Goal: Transaction & Acquisition: Book appointment/travel/reservation

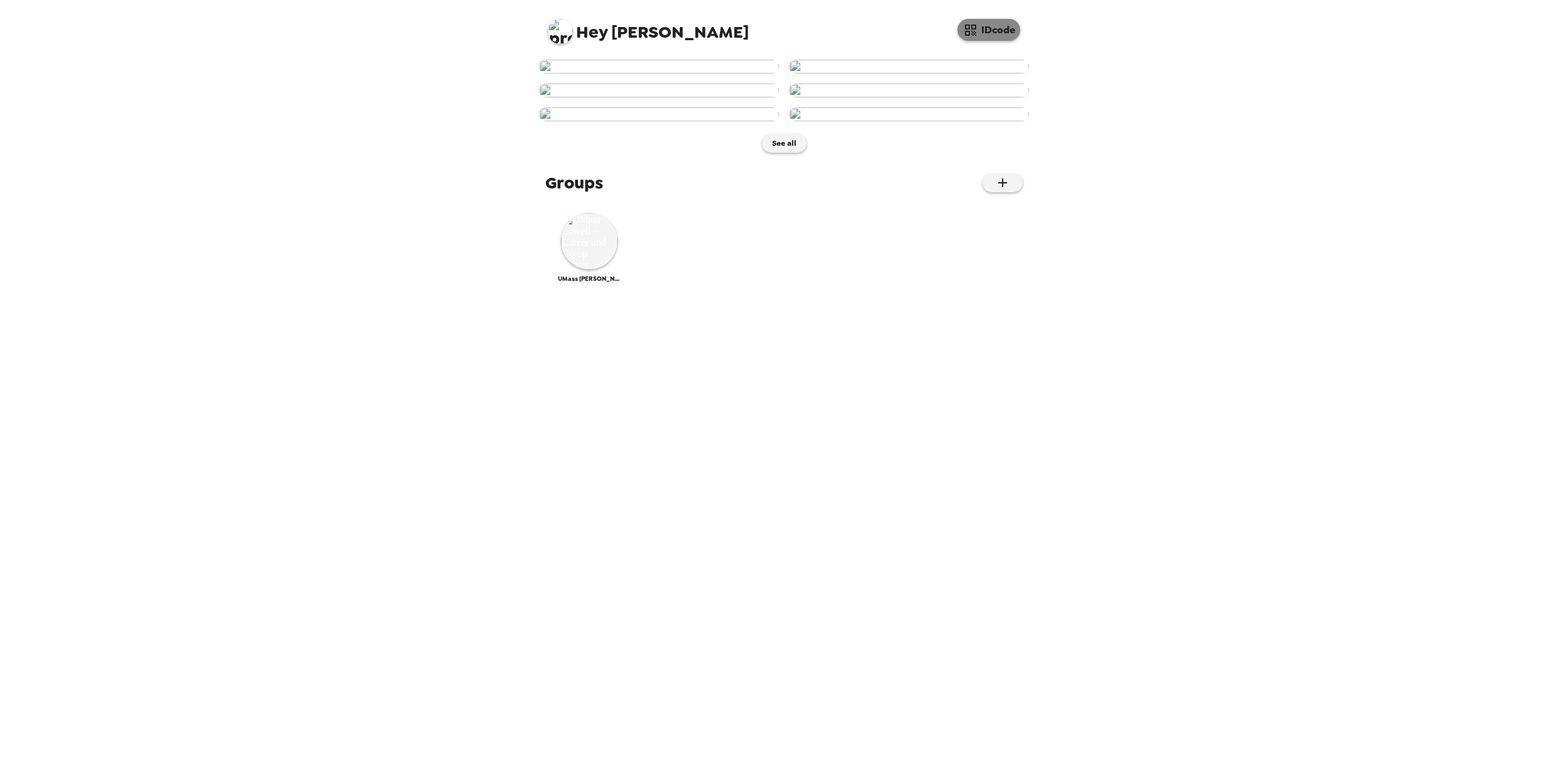
click at [991, 27] on button "IDcode" at bounding box center [989, 30] width 62 height 22
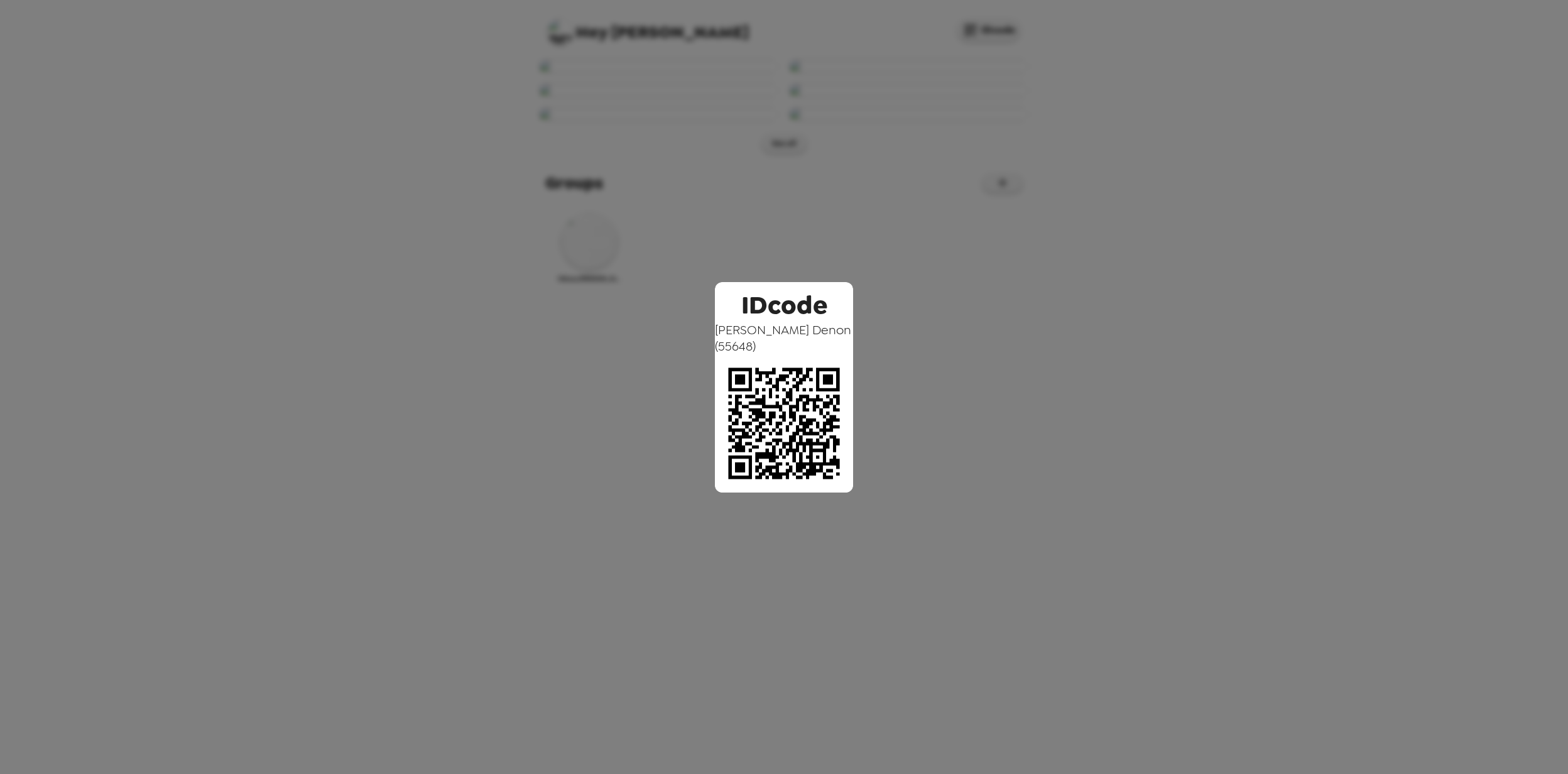
click at [330, 190] on div "IDcode [PERSON_NAME] ( 55648 )" at bounding box center [784, 387] width 1568 height 774
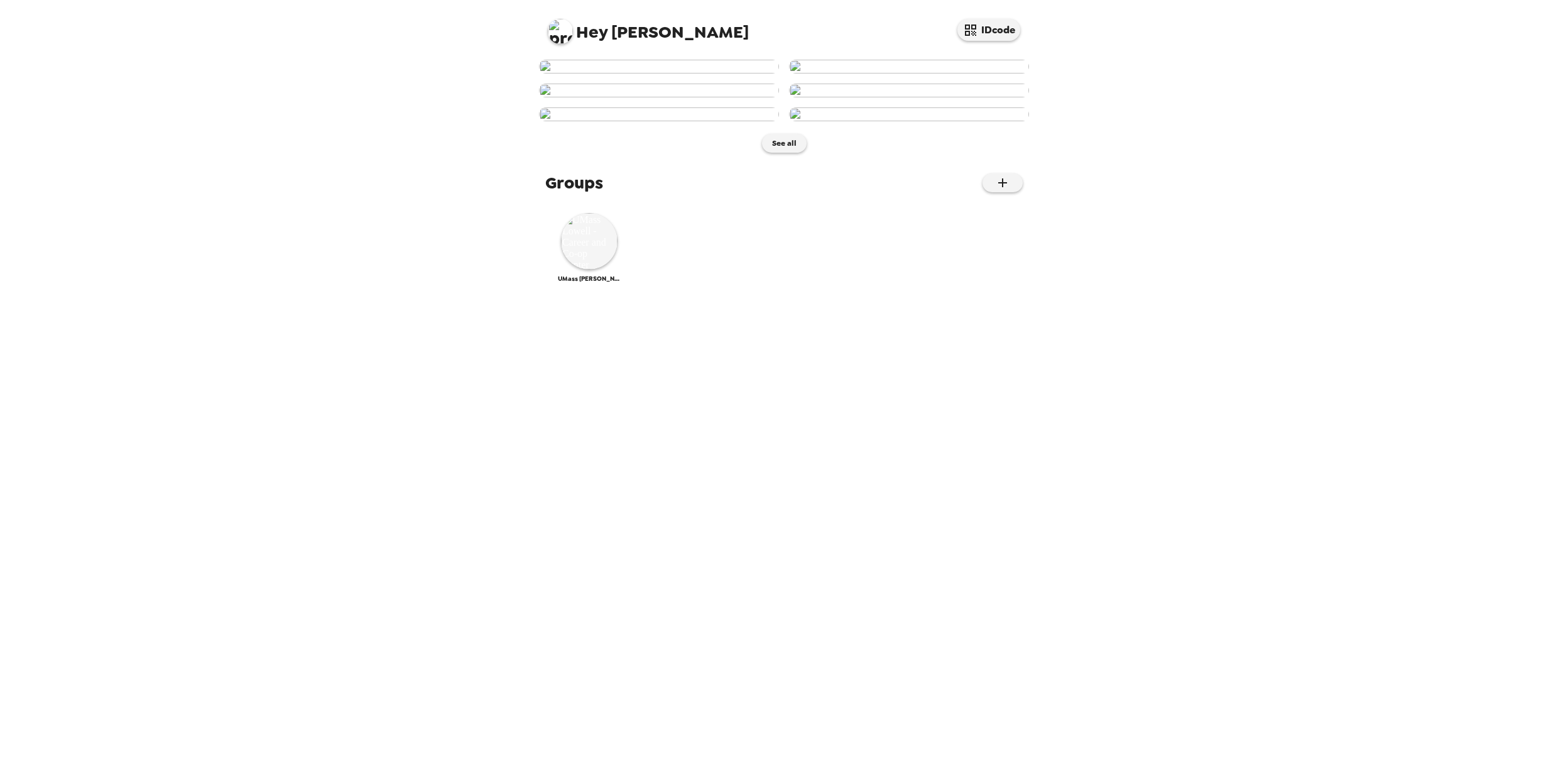
click at [322, 194] on div "Hey [PERSON_NAME] IDcode See all Groups UMass [PERSON_NAME] - Career and Co-op …" at bounding box center [784, 387] width 1568 height 774
click at [580, 269] on img at bounding box center [589, 241] width 56 height 56
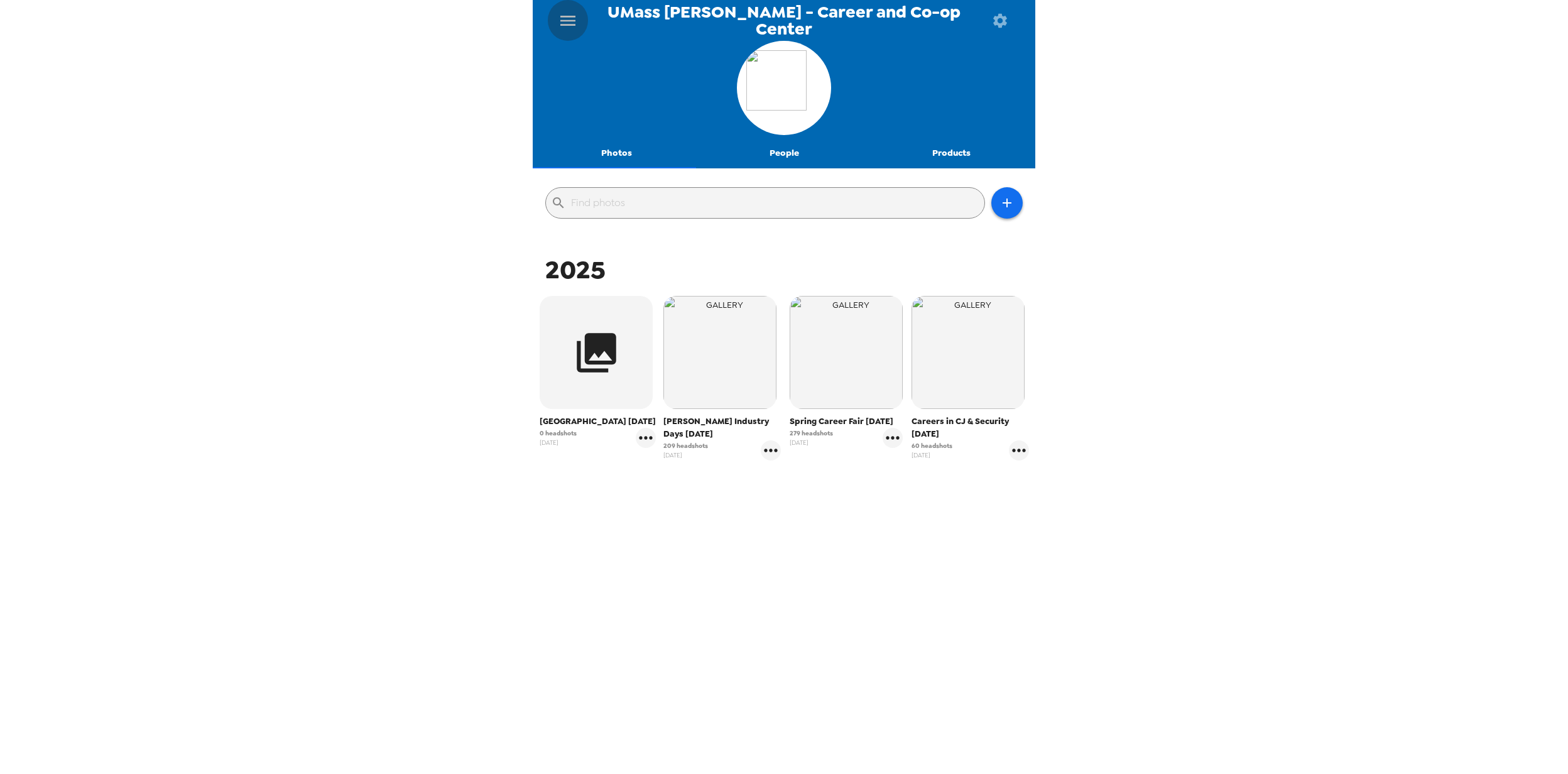
click at [563, 20] on icon "menu" at bounding box center [568, 20] width 15 height 10
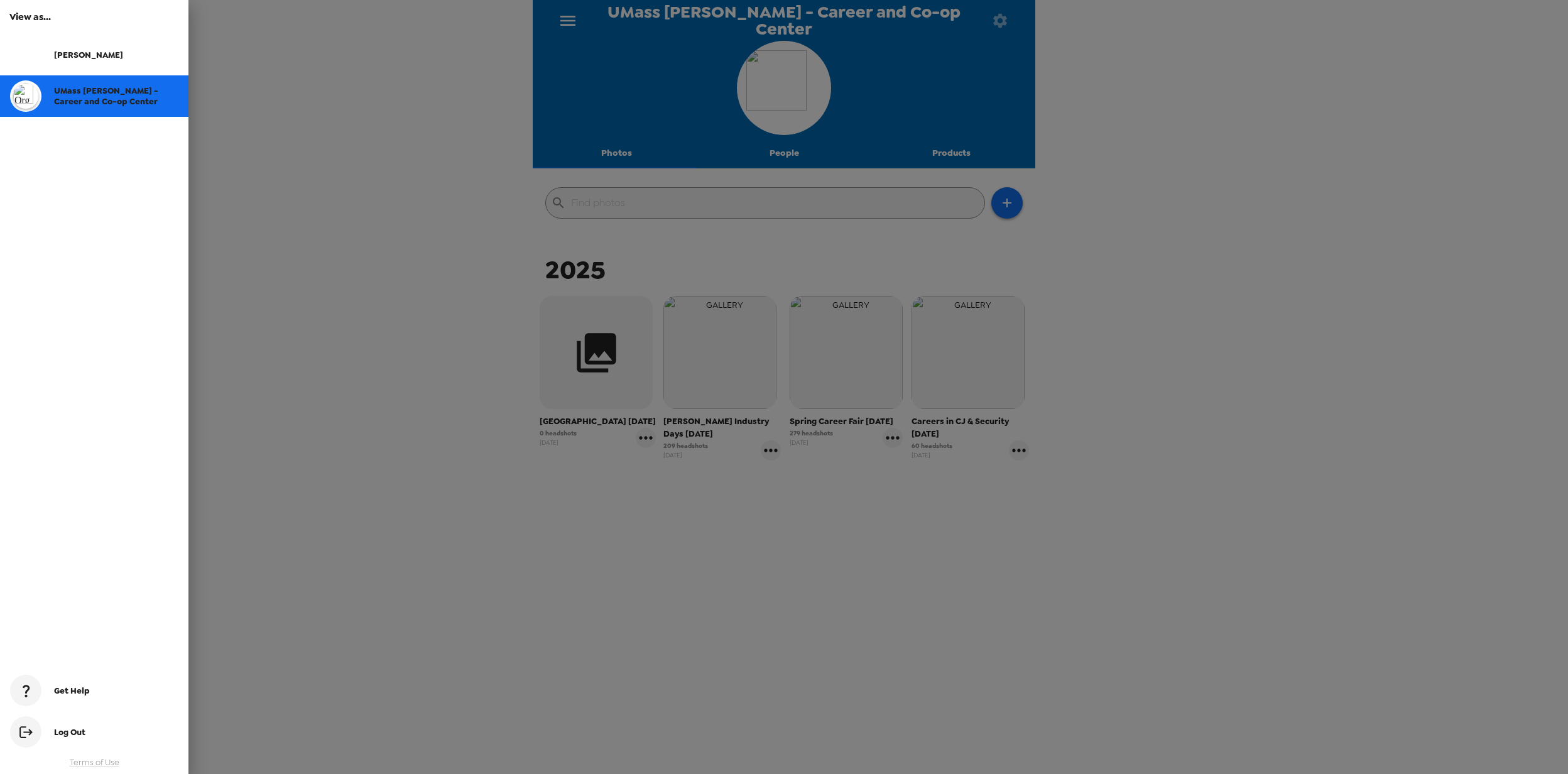
click at [66, 95] on div "UMass [PERSON_NAME] - Career and Co-op Center" at bounding box center [116, 95] width 124 height 21
click at [378, 272] on div at bounding box center [784, 387] width 1568 height 774
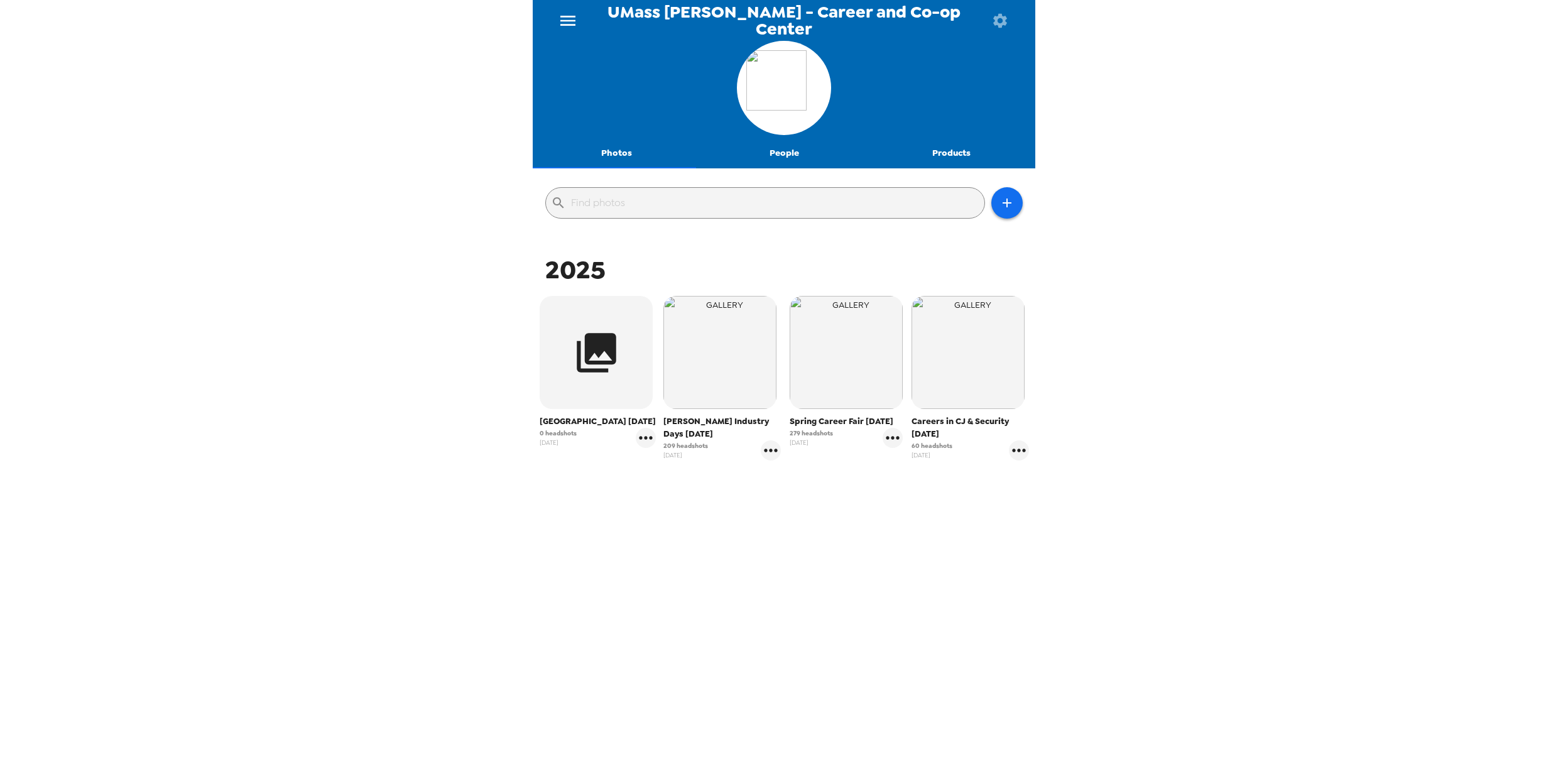
click at [998, 15] on icon "button" at bounding box center [1000, 20] width 14 height 14
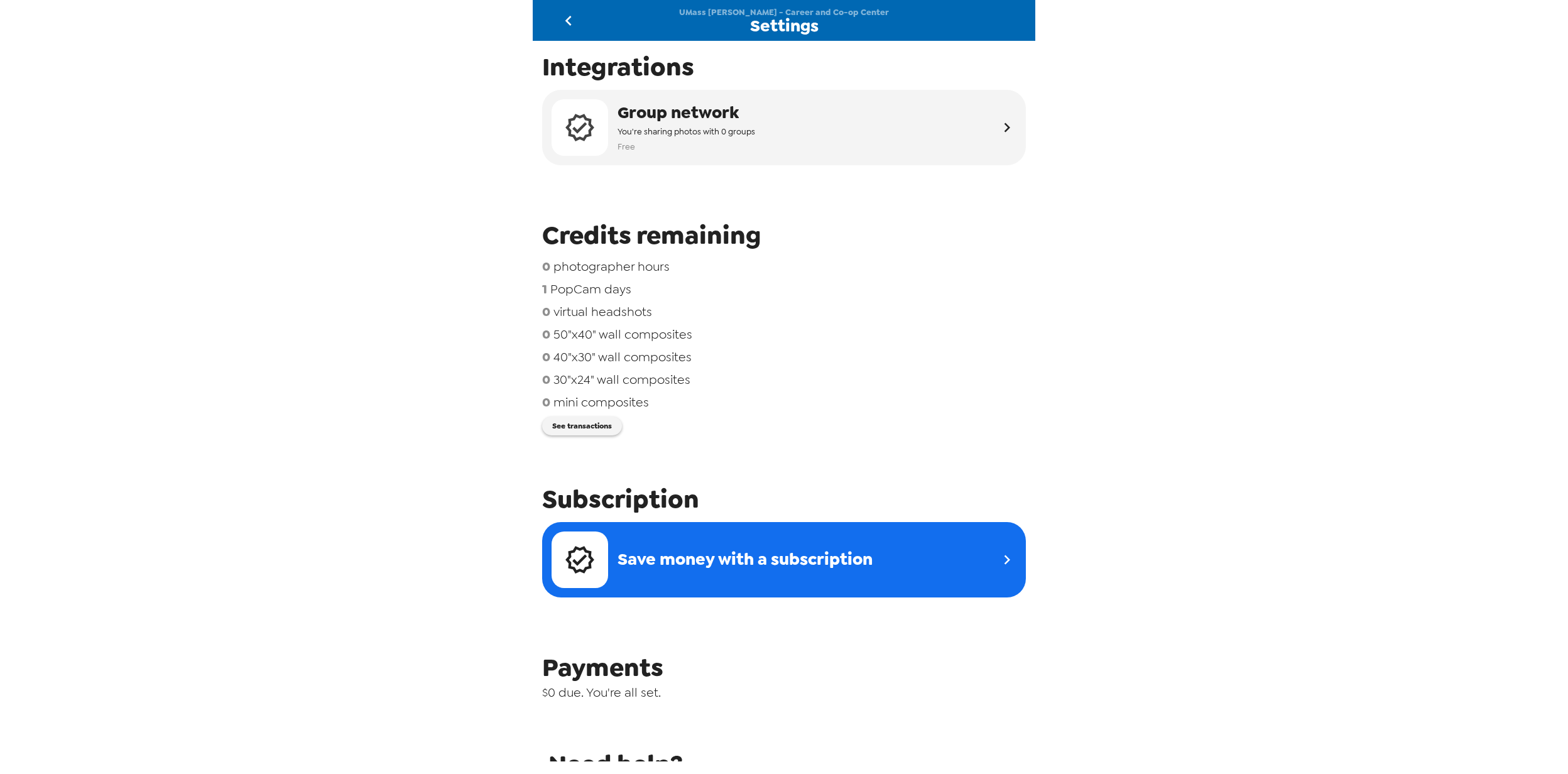
click at [573, 19] on icon "go back" at bounding box center [568, 21] width 20 height 20
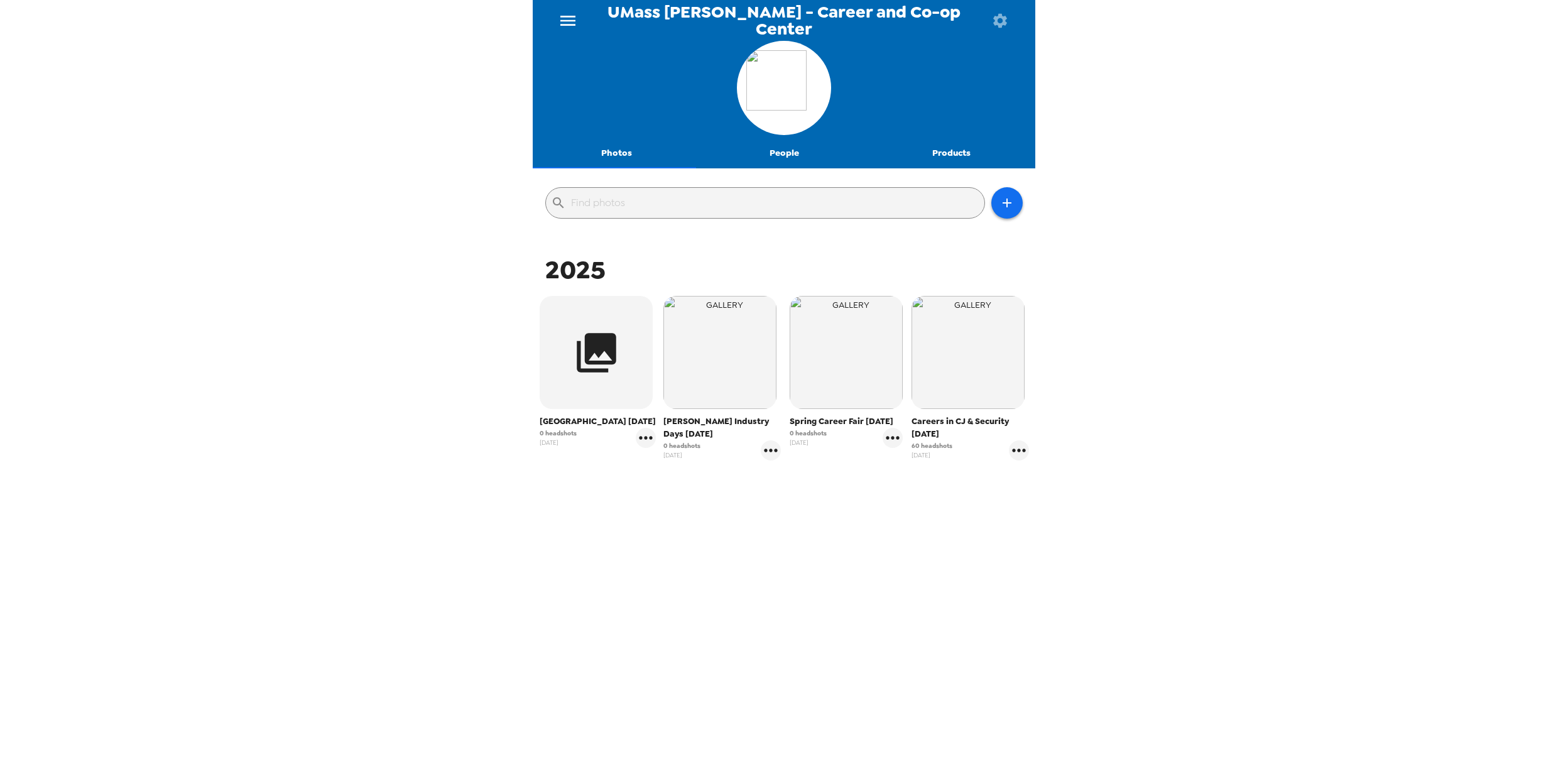
click at [936, 151] on button "Products" at bounding box center [951, 153] width 168 height 30
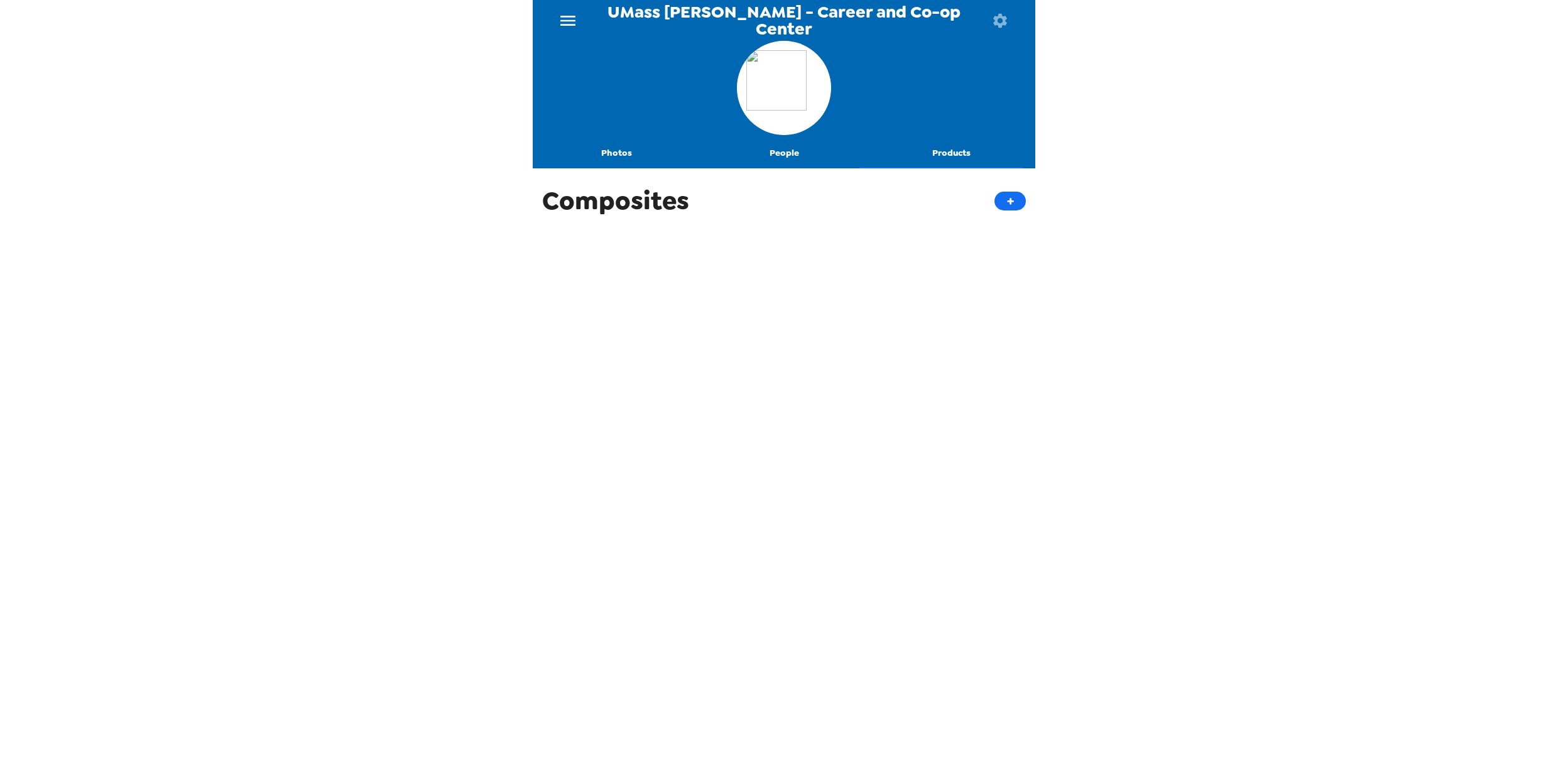
click at [936, 151] on button "Products" at bounding box center [951, 153] width 168 height 30
click at [596, 152] on button "Photos" at bounding box center [616, 153] width 168 height 30
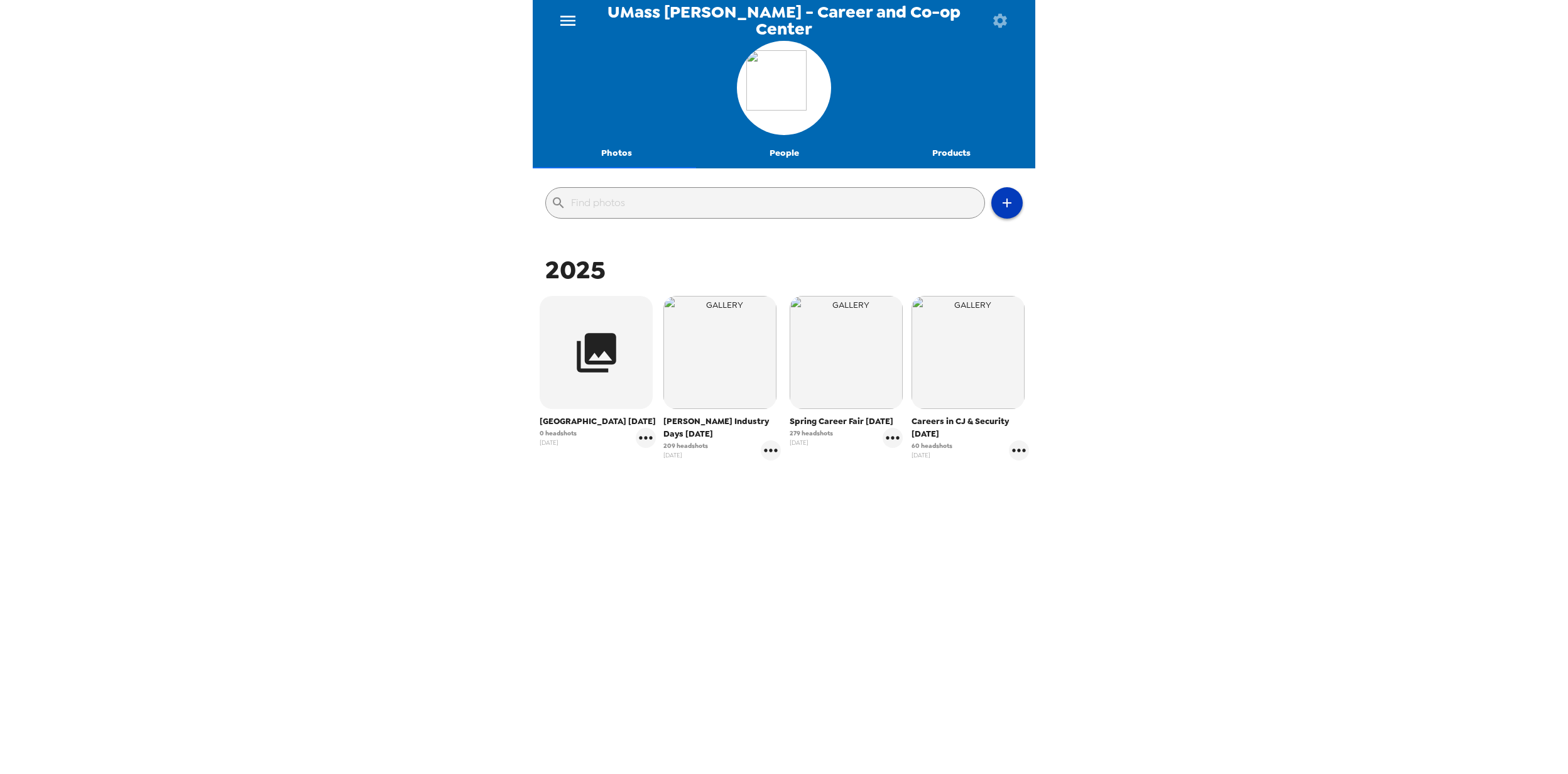
click at [1003, 207] on icon "button" at bounding box center [1007, 202] width 9 height 9
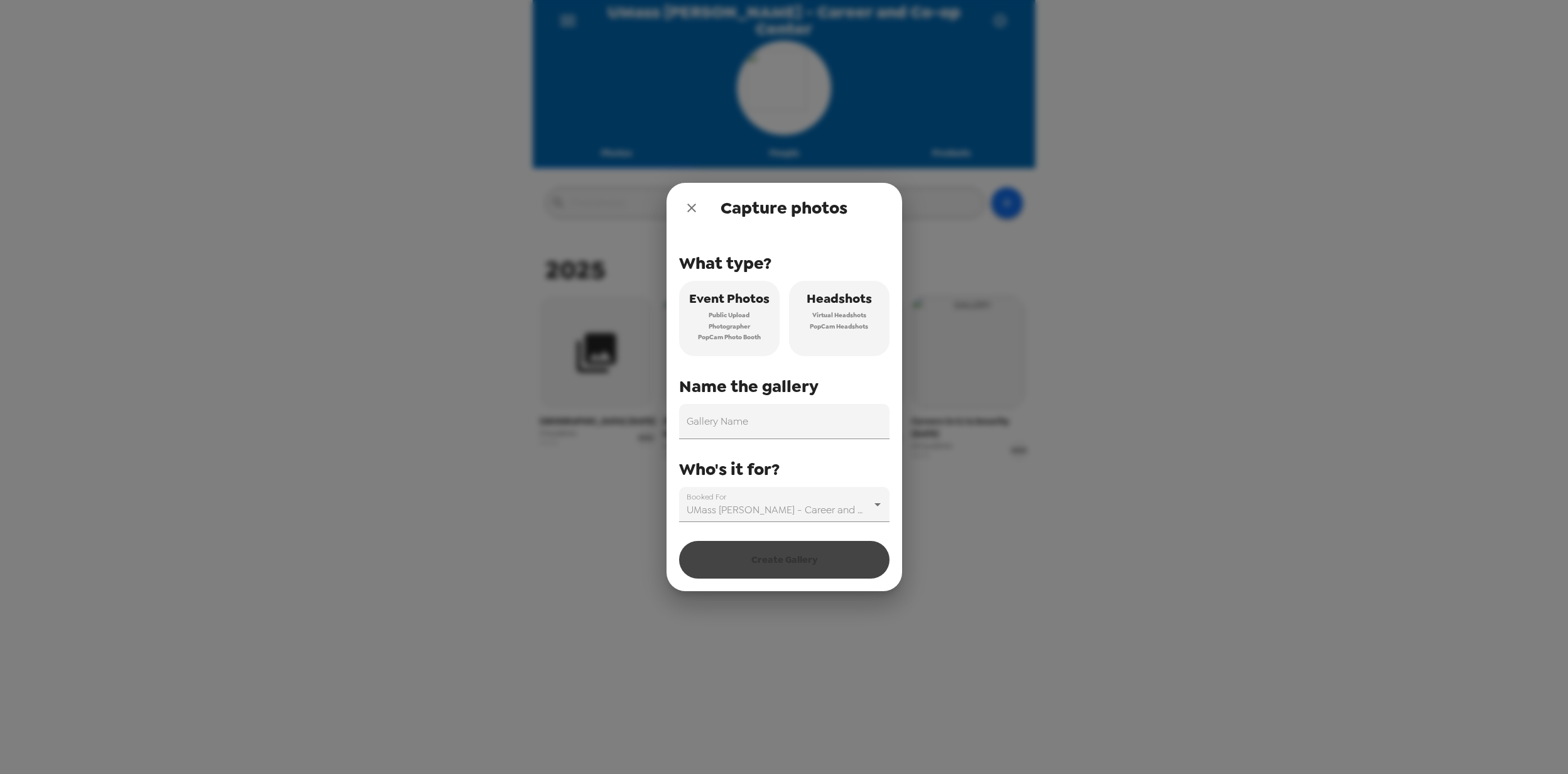
click at [839, 324] on span "PopCam Headshots" at bounding box center [839, 326] width 59 height 11
click at [742, 421] on input "Gallery Name" at bounding box center [784, 421] width 210 height 35
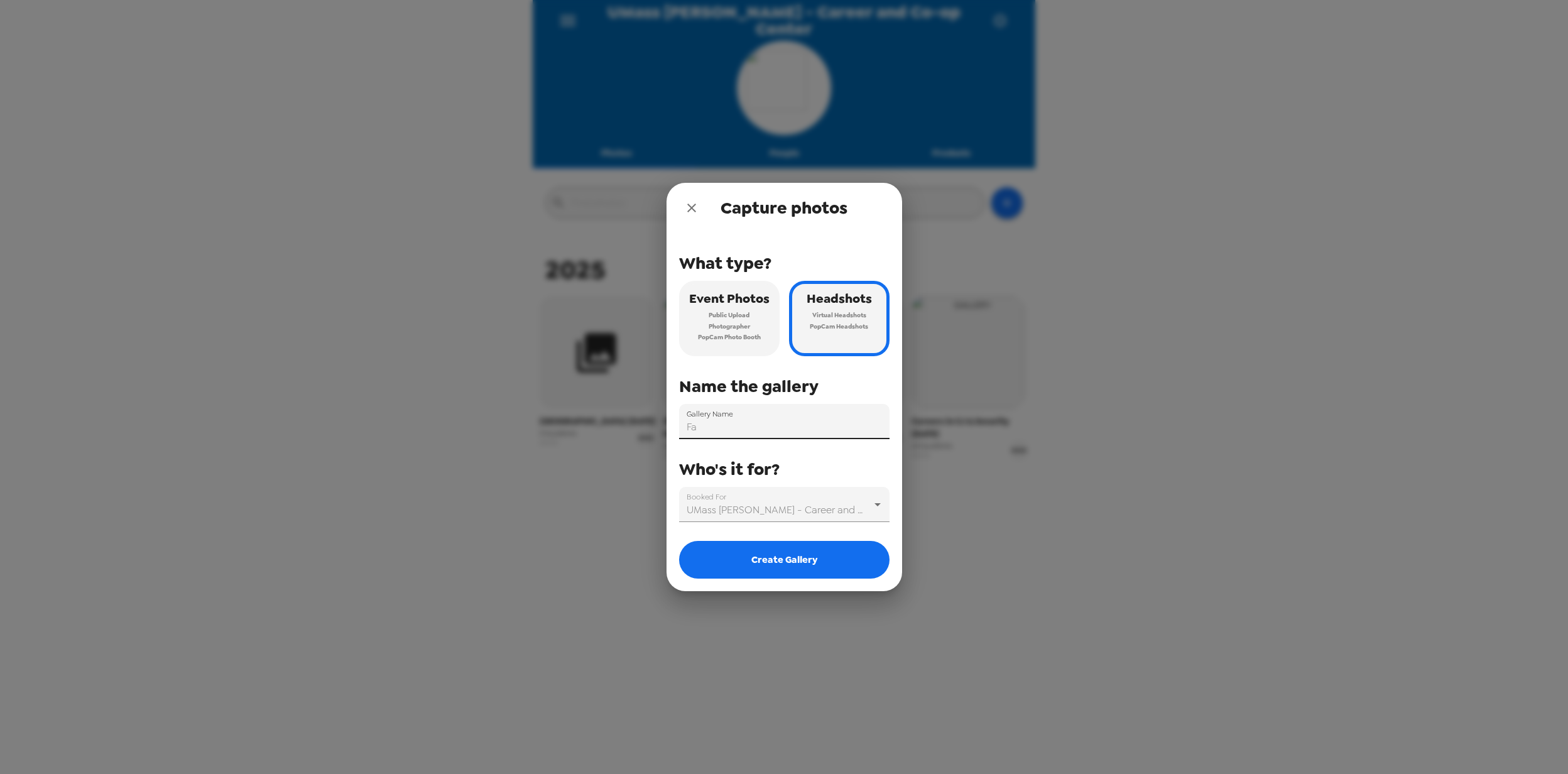
type input "F"
type input "Career Fairs fall 2025"
click at [792, 553] on button "Create Gallery" at bounding box center [784, 560] width 210 height 37
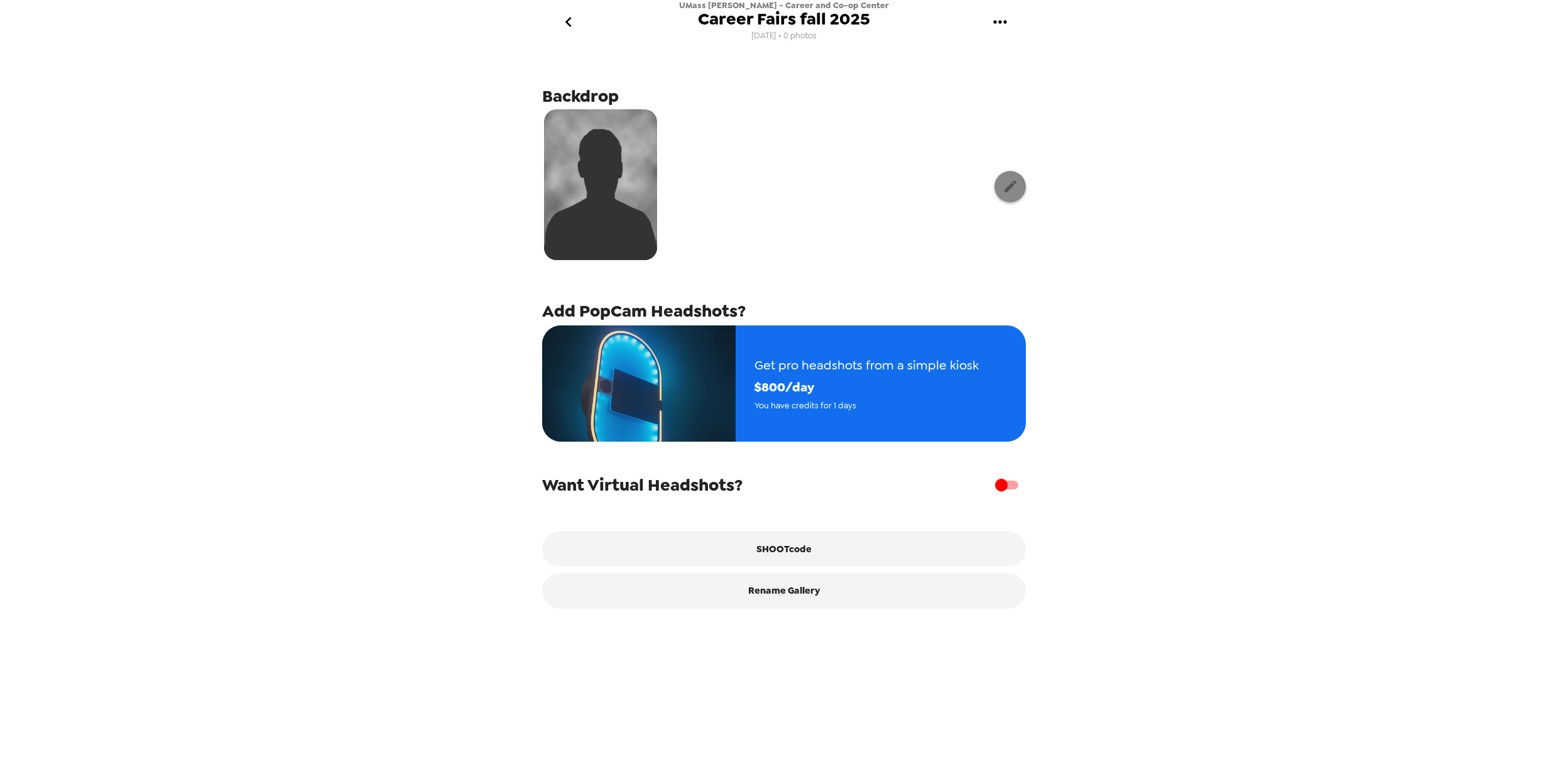
click at [1004, 186] on icon "button" at bounding box center [1010, 186] width 12 height 12
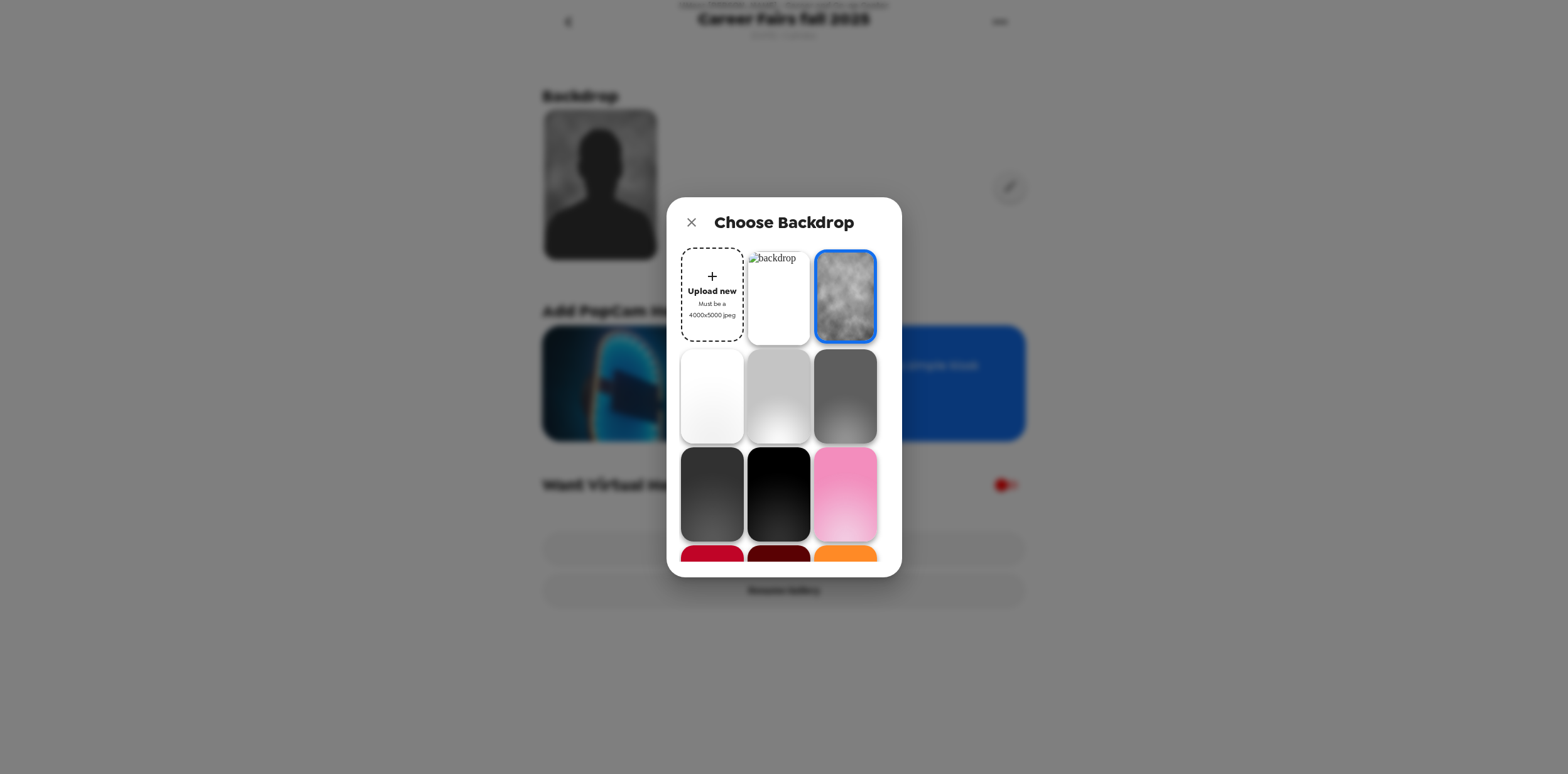
click at [772, 294] on img at bounding box center [779, 298] width 62 height 95
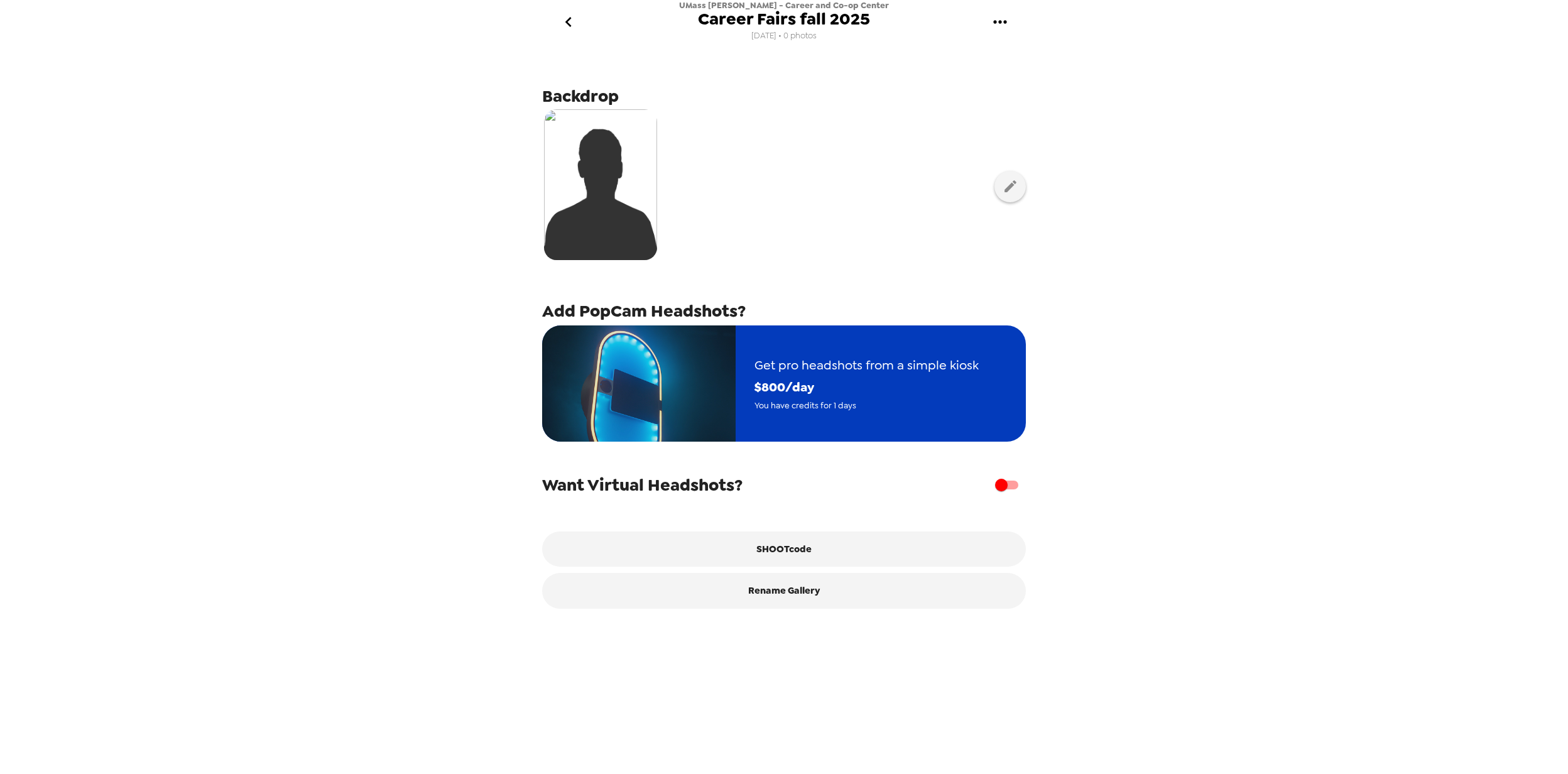
click at [872, 387] on span "$ 800 /day" at bounding box center [866, 387] width 224 height 22
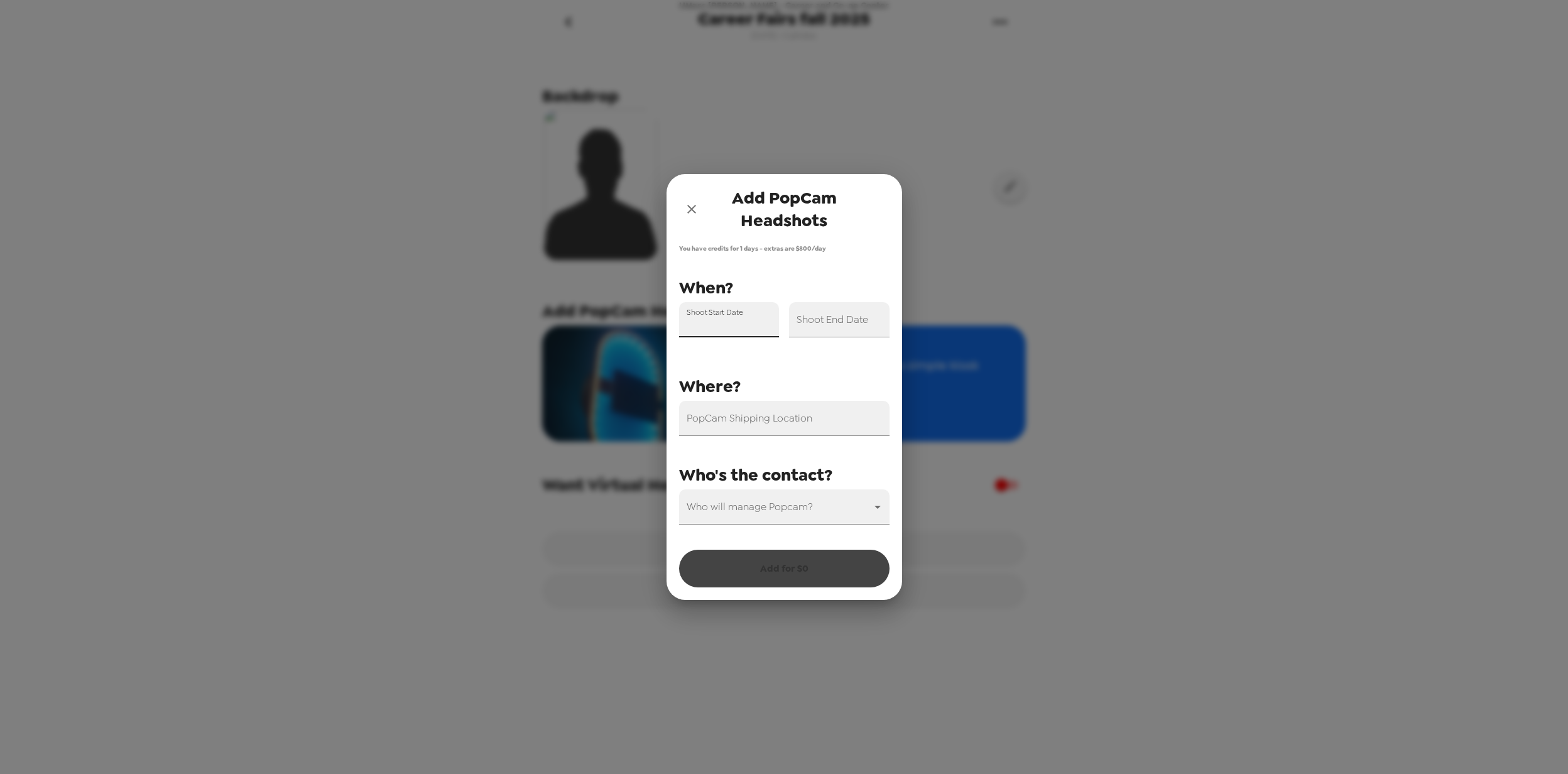
click at [751, 326] on input "Shoot Start Date" at bounding box center [729, 319] width 101 height 35
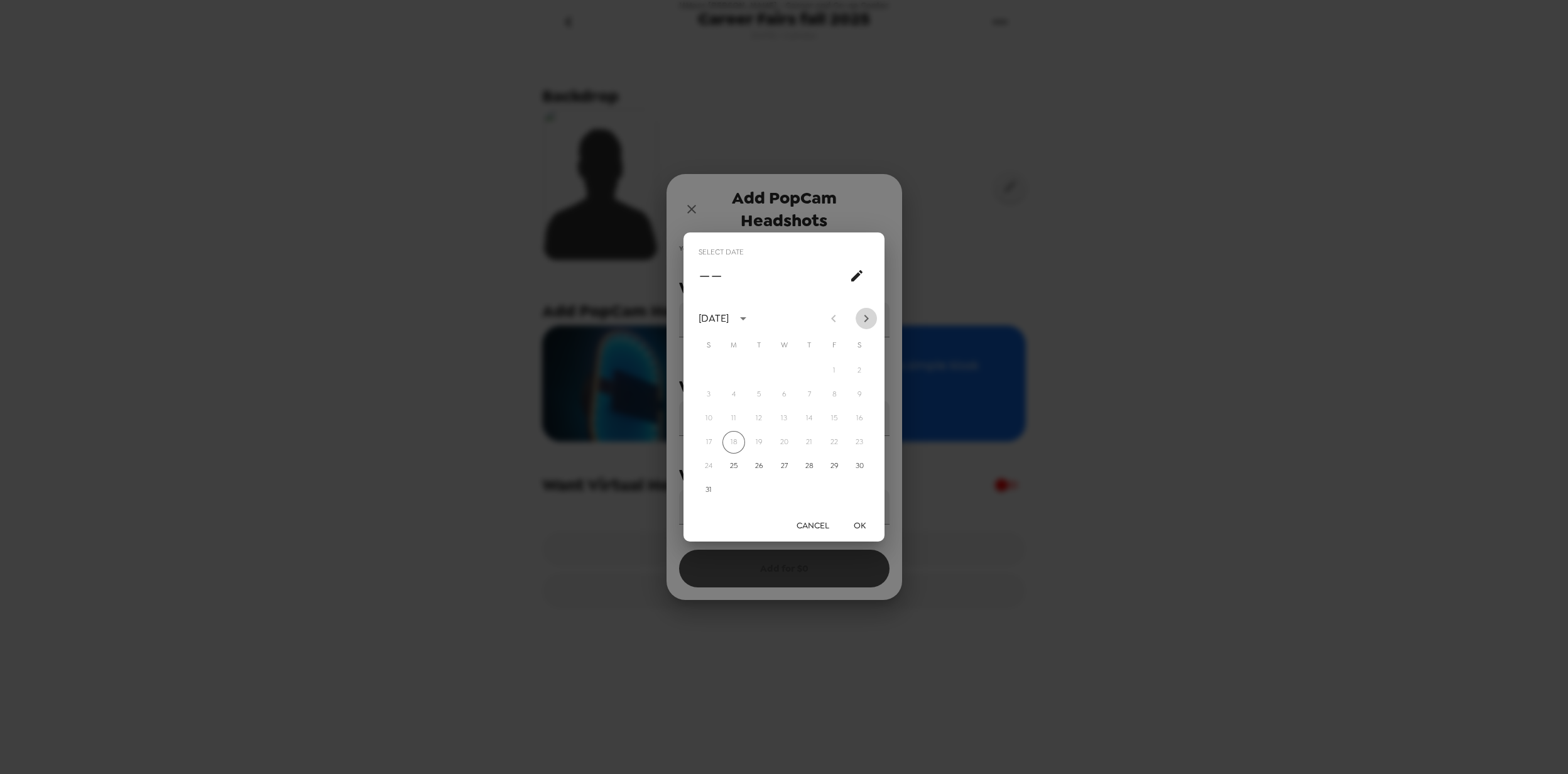
click at [861, 320] on icon "Next month" at bounding box center [866, 318] width 15 height 15
click at [732, 469] on button "29" at bounding box center [733, 465] width 23 height 23
type input "[DATE]"
click at [859, 526] on button "OK" at bounding box center [859, 526] width 40 height 23
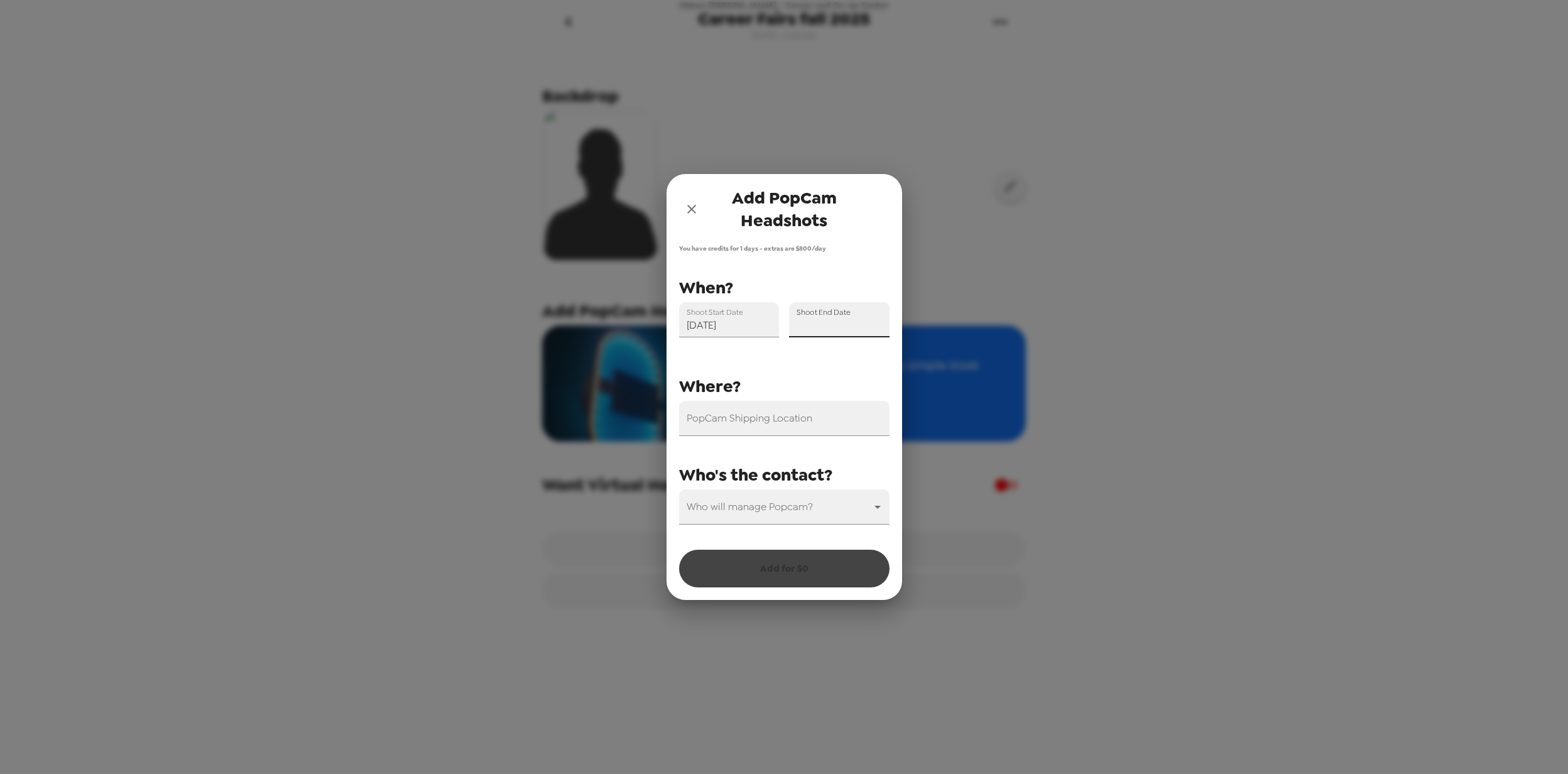
click at [835, 322] on input "Shoot End Date" at bounding box center [839, 319] width 101 height 35
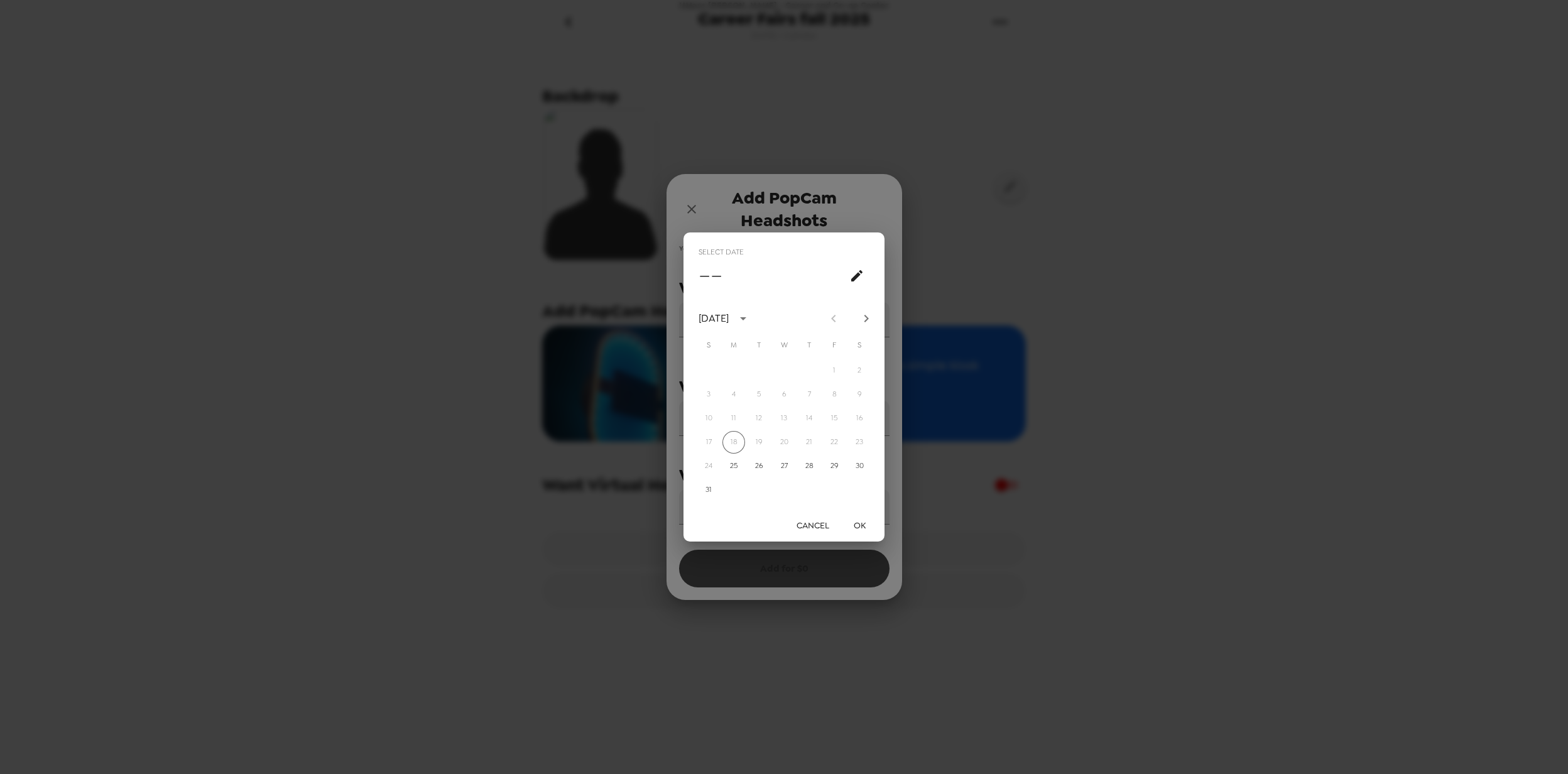
click at [863, 319] on icon "Next month" at bounding box center [866, 318] width 15 height 15
click at [863, 318] on icon "Next month" at bounding box center [866, 318] width 15 height 15
click at [785, 368] on button "1" at bounding box center [783, 370] width 23 height 23
type input "[DATE]"
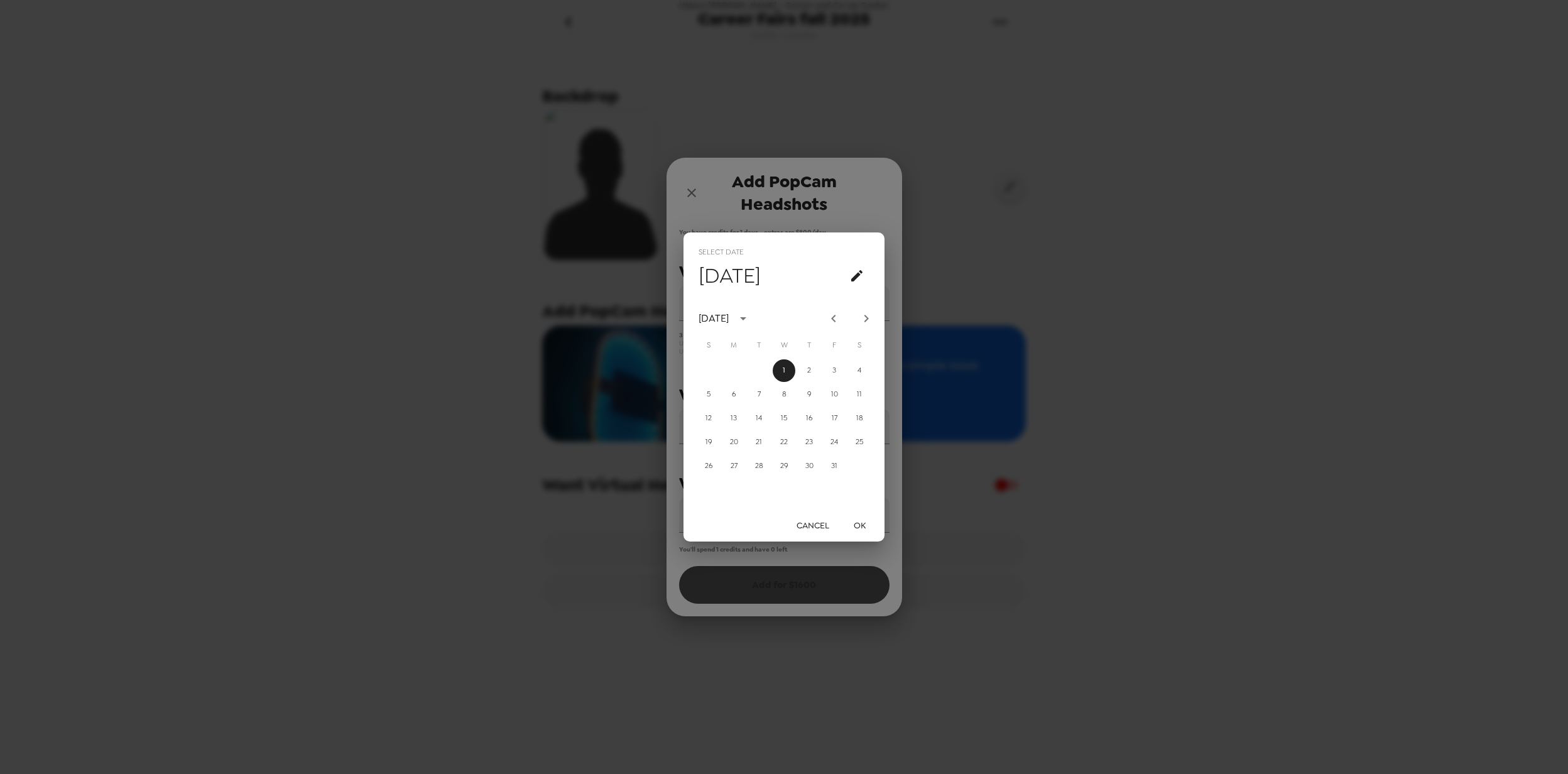
click at [861, 526] on button "OK" at bounding box center [859, 526] width 40 height 23
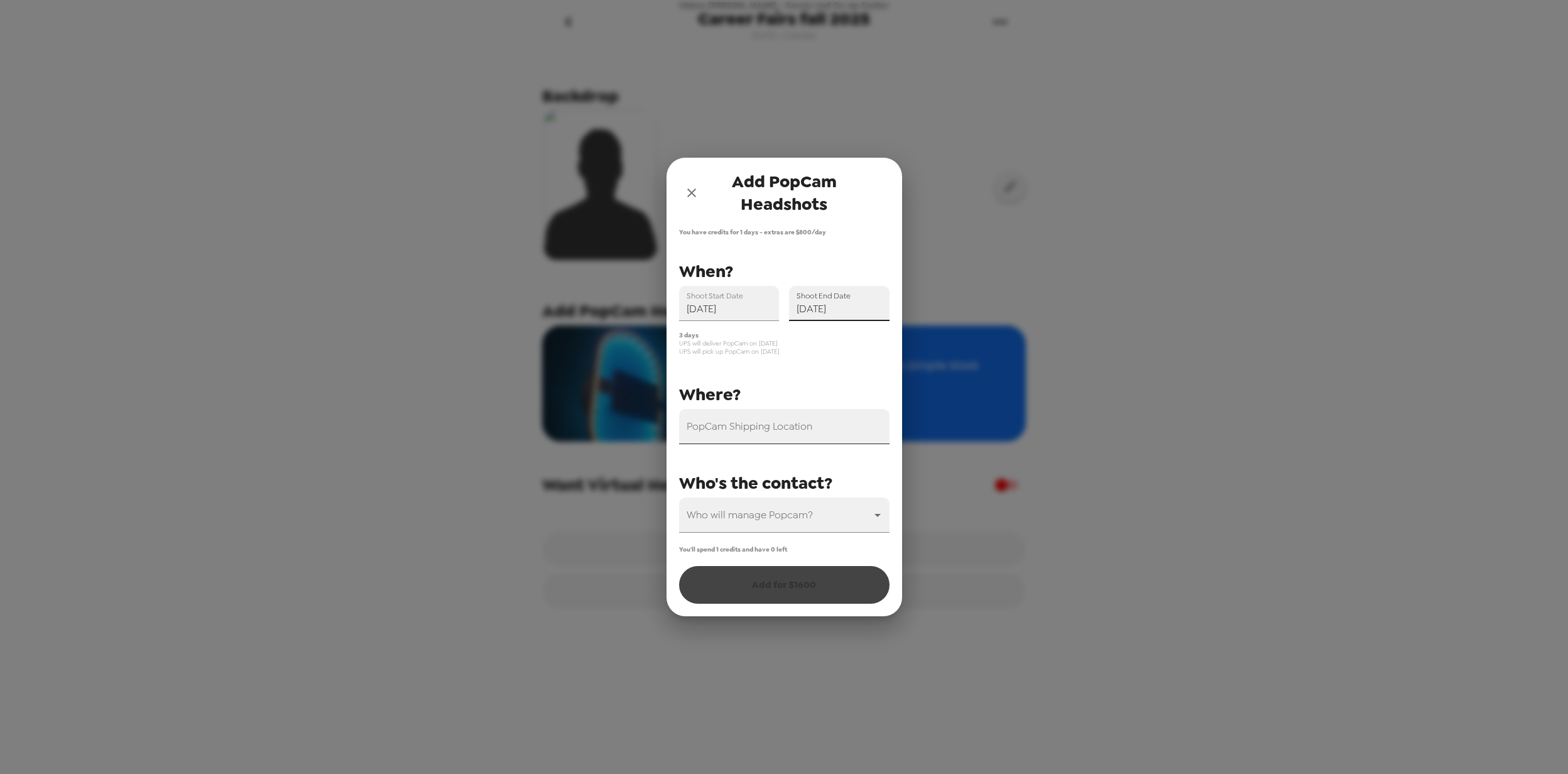
click at [801, 432] on input "PopCam Shipping Location" at bounding box center [784, 426] width 210 height 35
click at [786, 514] on body "UMass [PERSON_NAME] - Career and Co-op Center Career Fairs fall 2025 [DATE] • 0…" at bounding box center [784, 387] width 1568 height 774
click at [743, 576] on li "[PERSON_NAME]" at bounding box center [784, 572] width 210 height 23
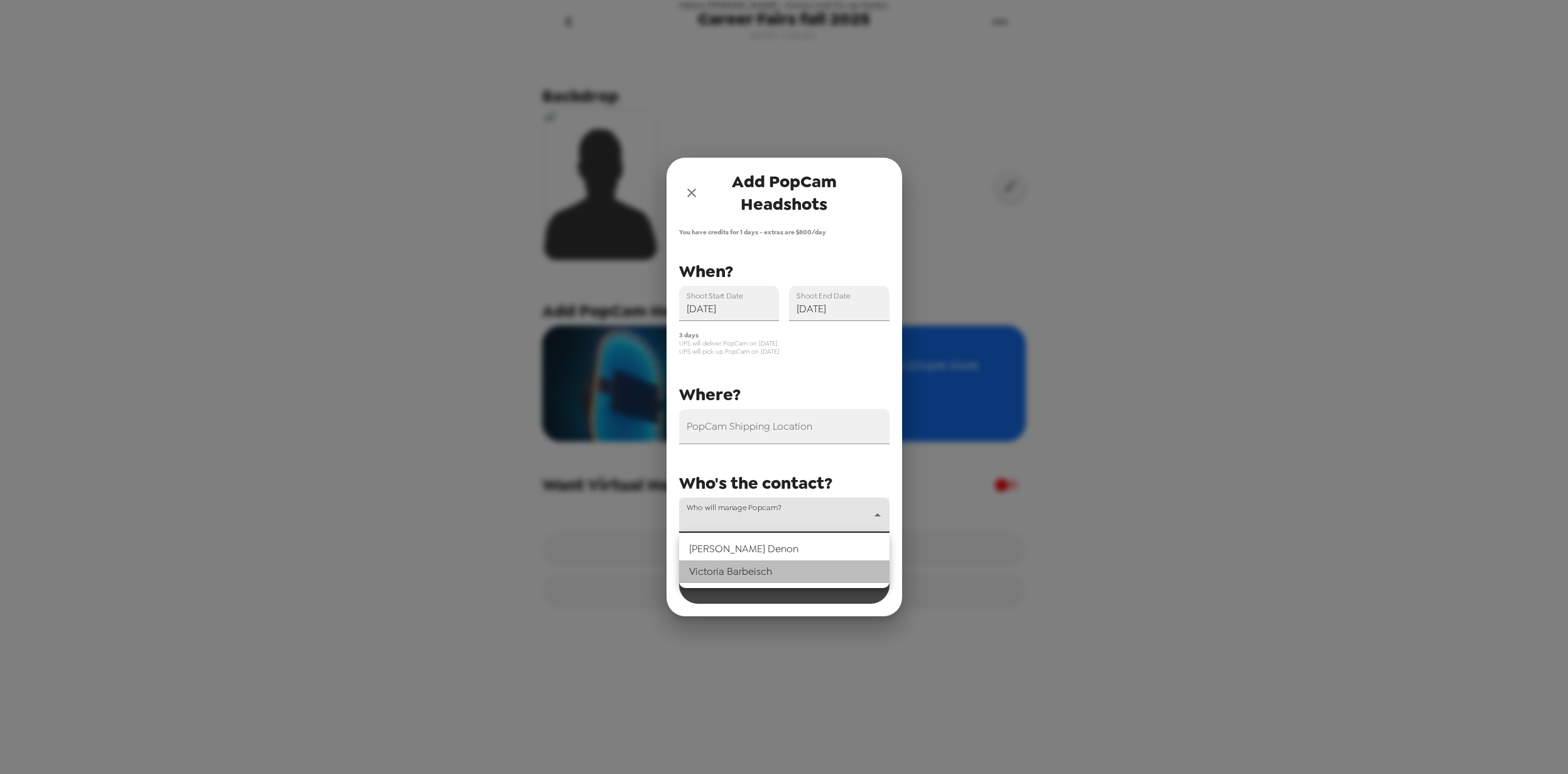
type input "55651"
click at [769, 430] on input "PopCam Shipping Location" at bounding box center [784, 426] width 210 height 35
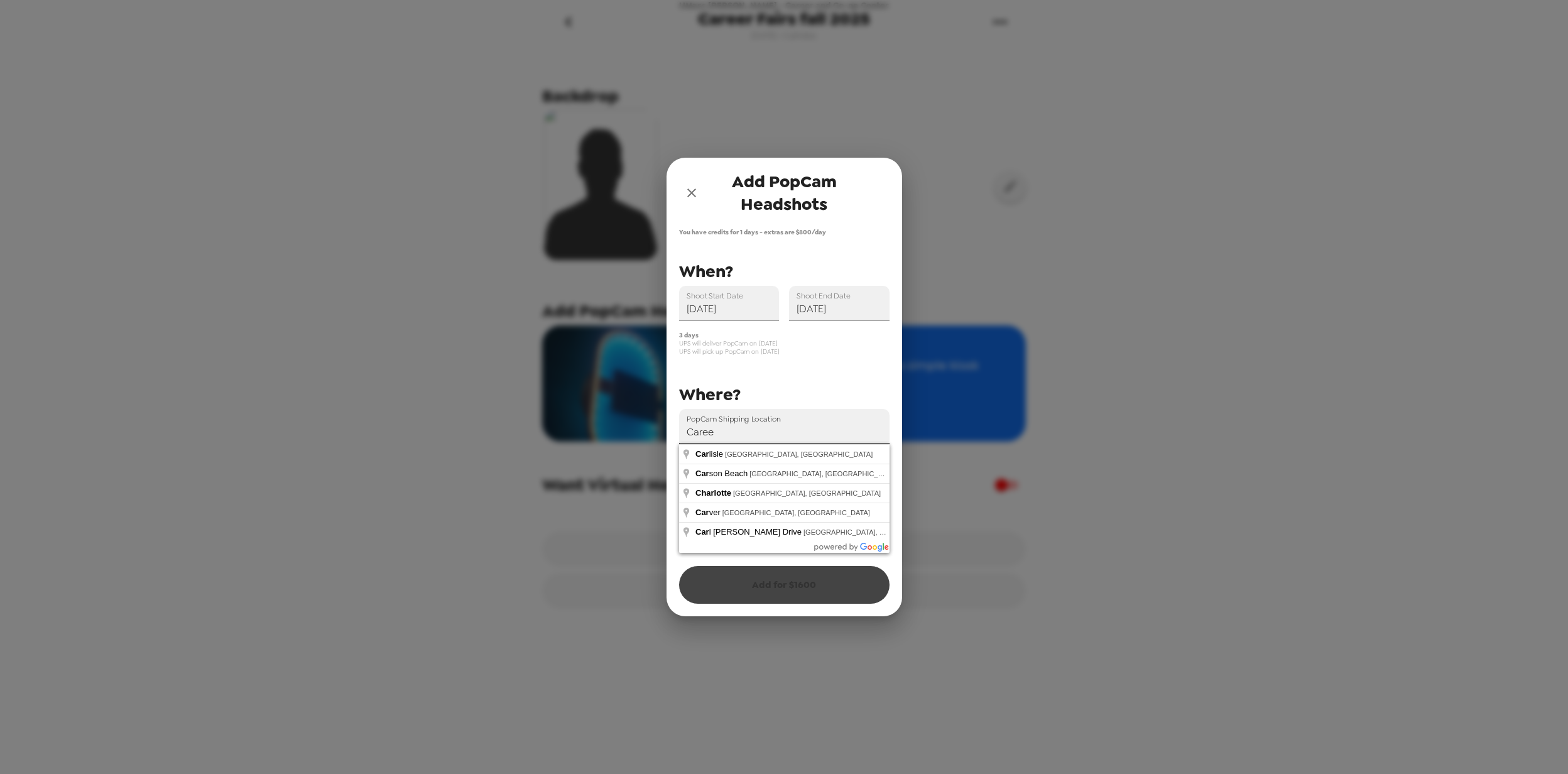
type input "Career"
click at [715, 430] on input "Career" at bounding box center [784, 426] width 210 height 35
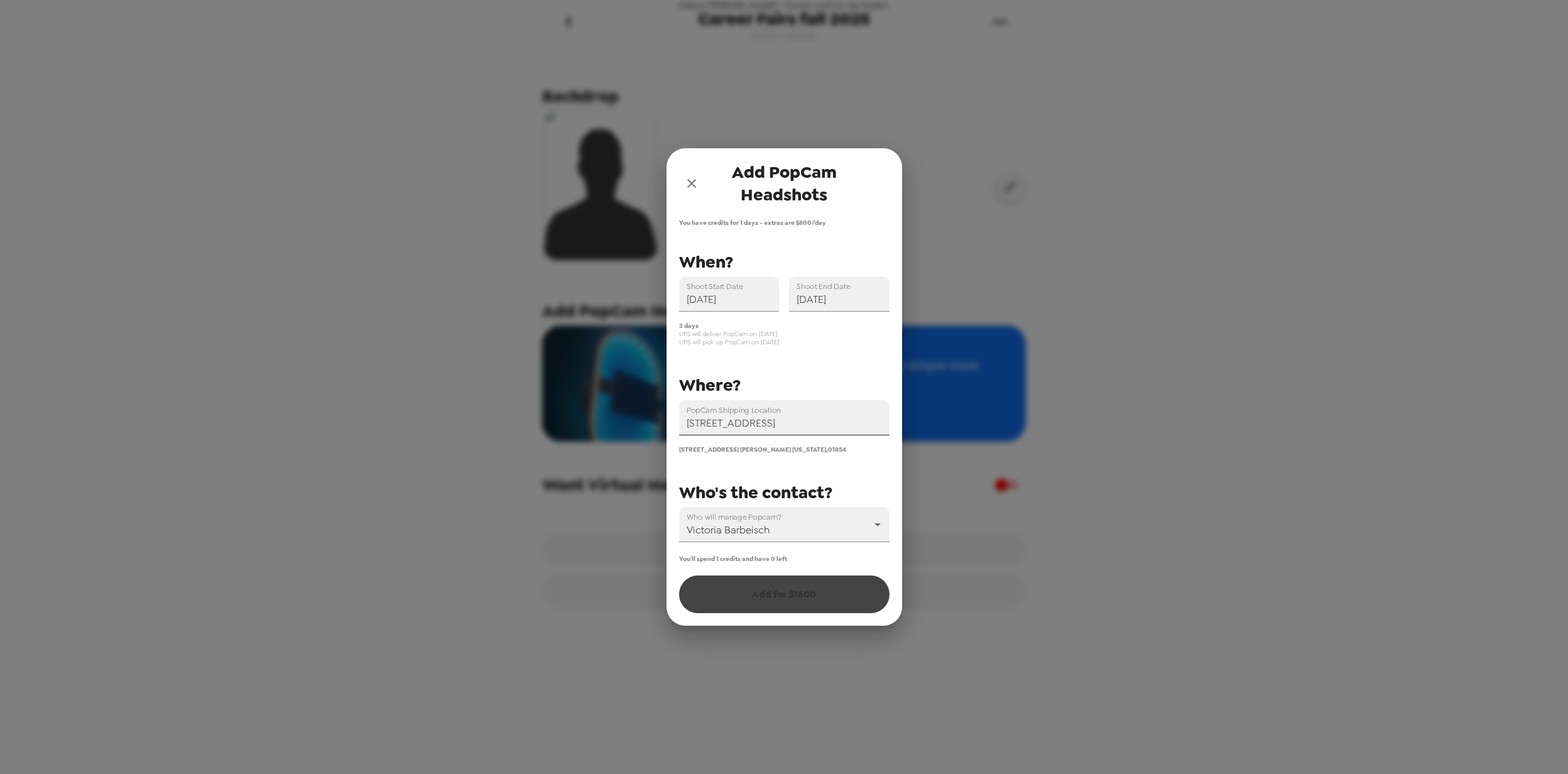
click at [725, 419] on input "[STREET_ADDRESS]" at bounding box center [784, 417] width 210 height 35
click at [744, 419] on input "[STREET_ADDRESS]" at bounding box center [784, 417] width 210 height 35
click at [782, 419] on input "[STREET_ADDRESS]" at bounding box center [784, 417] width 210 height 35
click at [793, 423] on input "[STREET_ADDRESS]" at bounding box center [784, 417] width 210 height 35
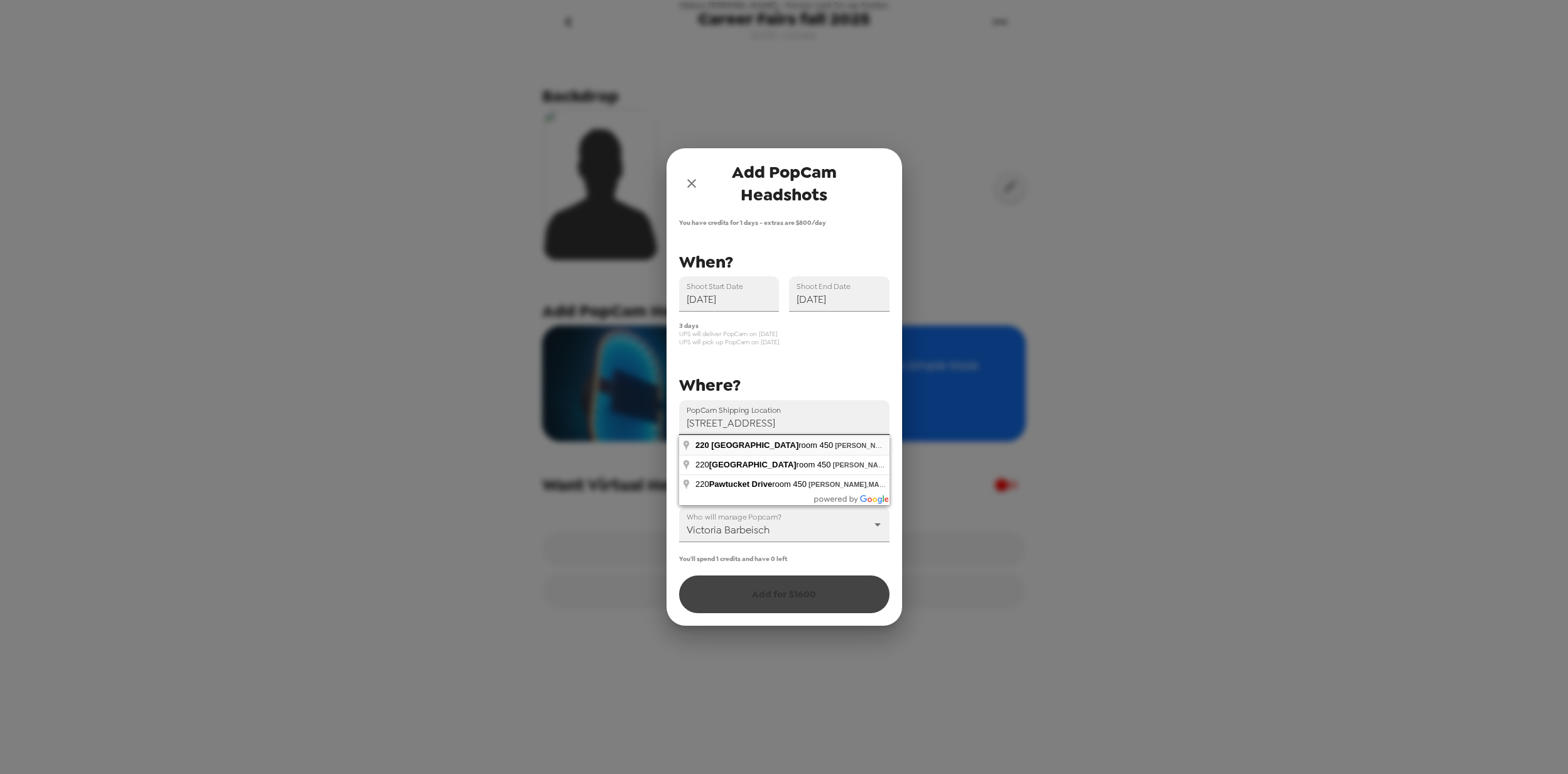
type input "[STREET_ADDRESS]"
click at [1082, 445] on div "Add PopCam Headshots You have credits for 1 days - extras are $ 800 /day PopCam…" at bounding box center [784, 387] width 1568 height 774
click at [808, 220] on span "You have credits for 1 days - extras are $ 800 /day" at bounding box center [784, 223] width 210 height 8
click at [793, 594] on div "You'll spend 1 credits and have 0 left Add for $ 1600" at bounding box center [784, 583] width 210 height 59
click at [693, 184] on icon "close" at bounding box center [691, 183] width 15 height 15
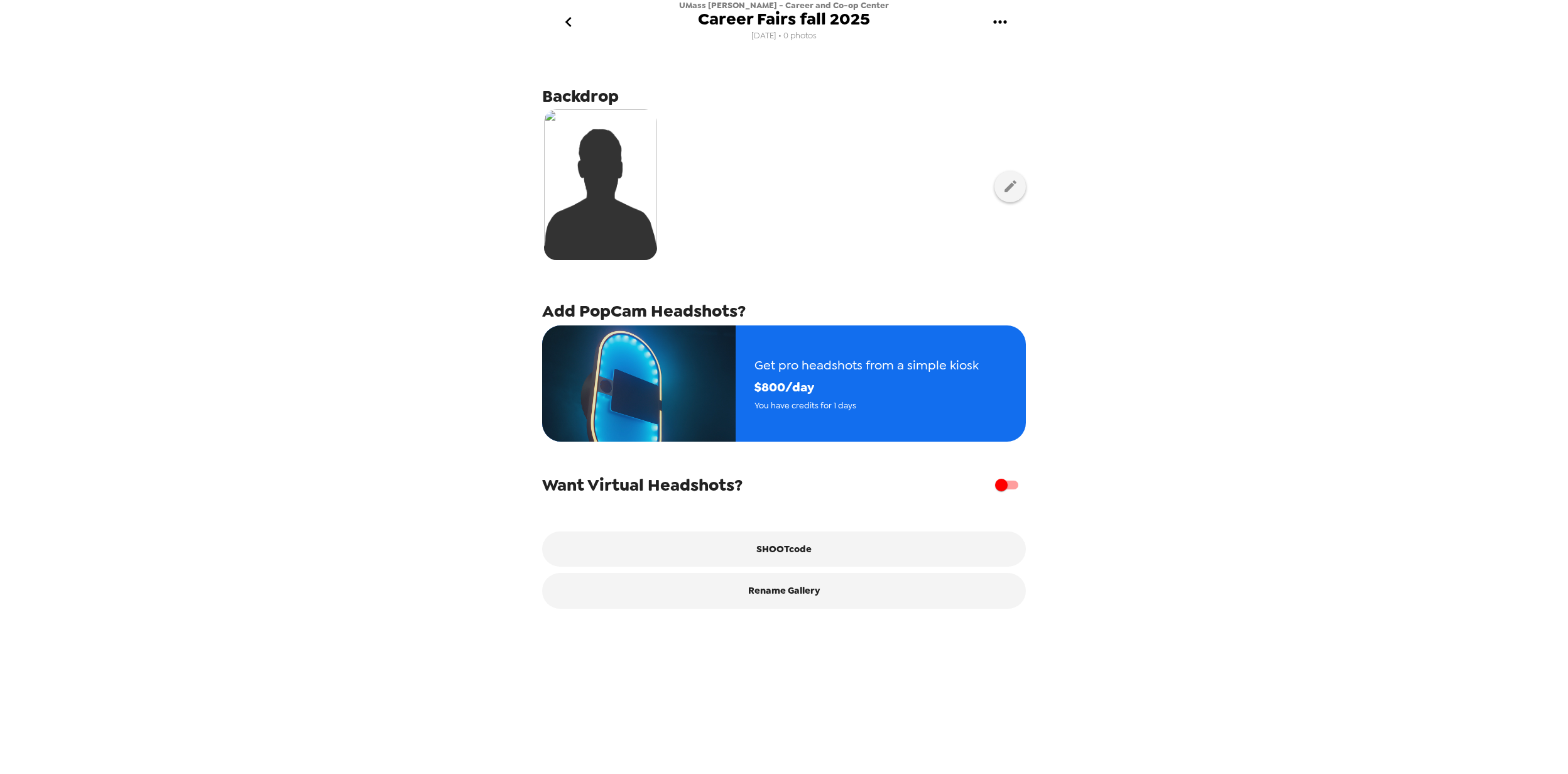
click at [339, 312] on div "UMass [PERSON_NAME] - Career and Co-op Center Career Fairs fall 2025 [DATE] • 0…" at bounding box center [784, 387] width 1568 height 774
click at [340, 391] on div "UMass [PERSON_NAME] - Career and Co-op Center Career Fairs fall 2025 [DATE] • 0…" at bounding box center [784, 387] width 1568 height 774
